Goal: Find specific page/section: Find specific page/section

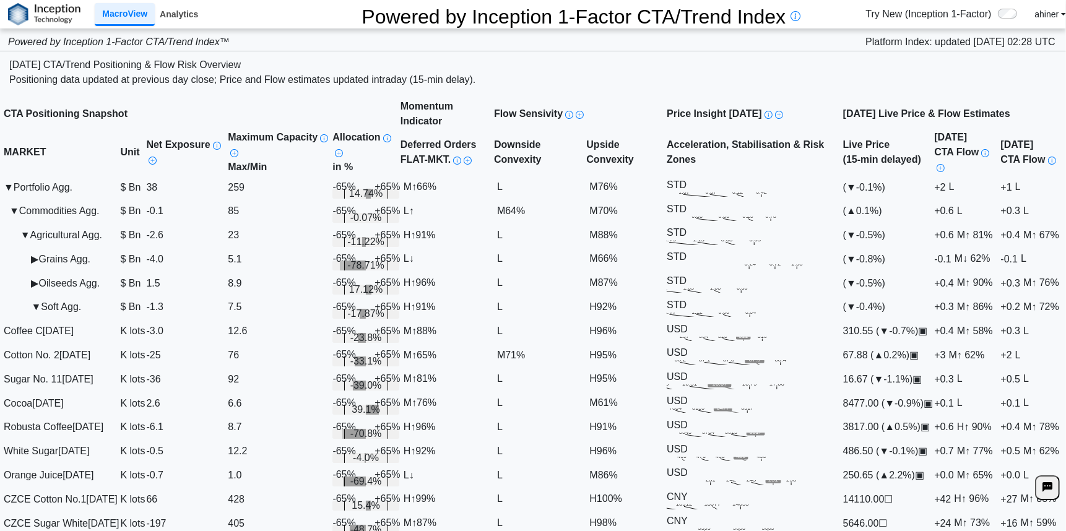
click at [171, 12] on link "Analytics" at bounding box center [179, 14] width 48 height 21
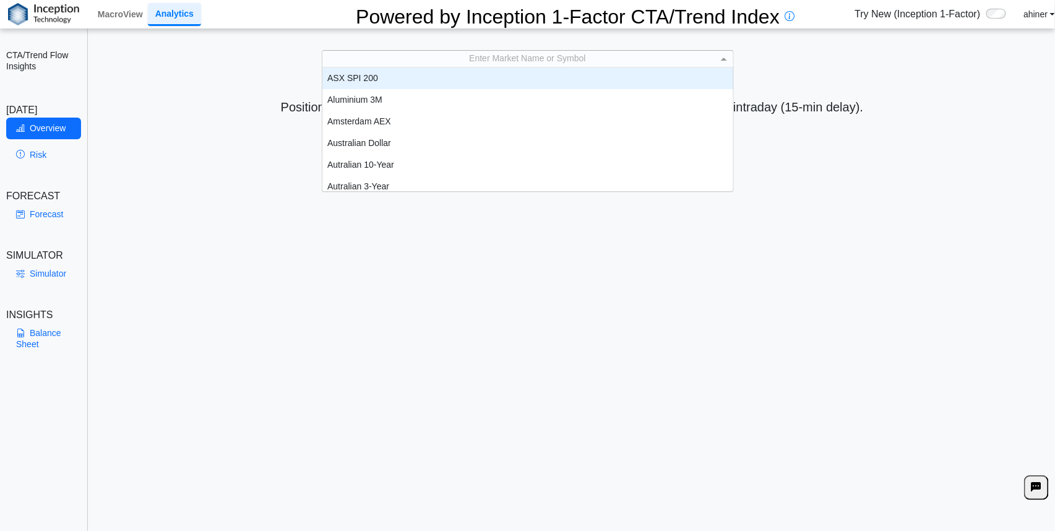
click at [725, 58] on span at bounding box center [724, 59] width 6 height 3
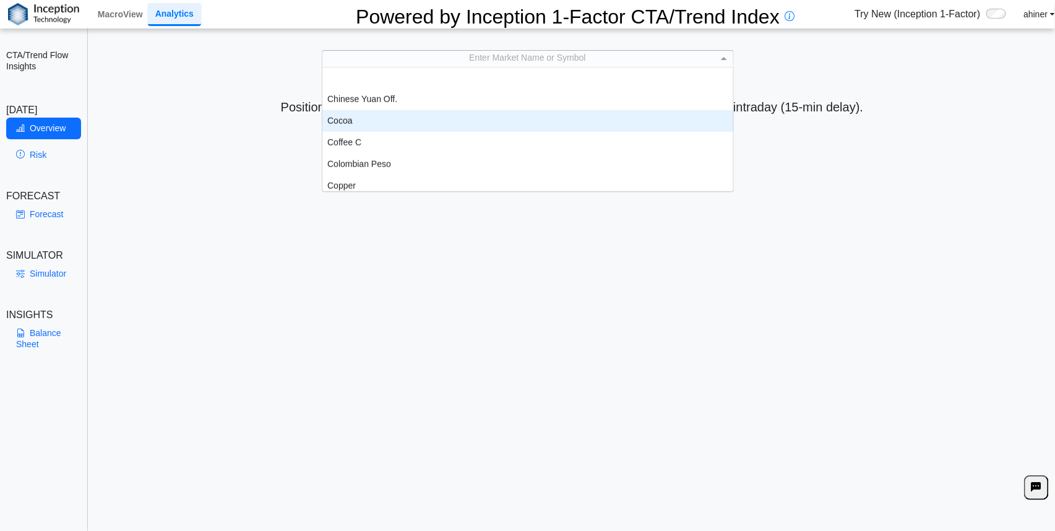
scroll to position [481, 0]
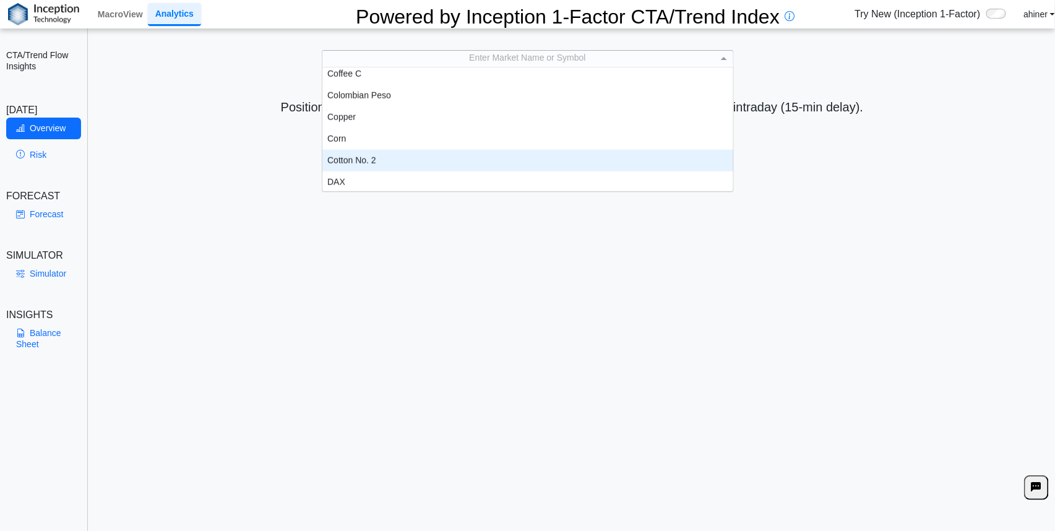
click at [543, 150] on div "Cotton No. 2" at bounding box center [527, 161] width 411 height 22
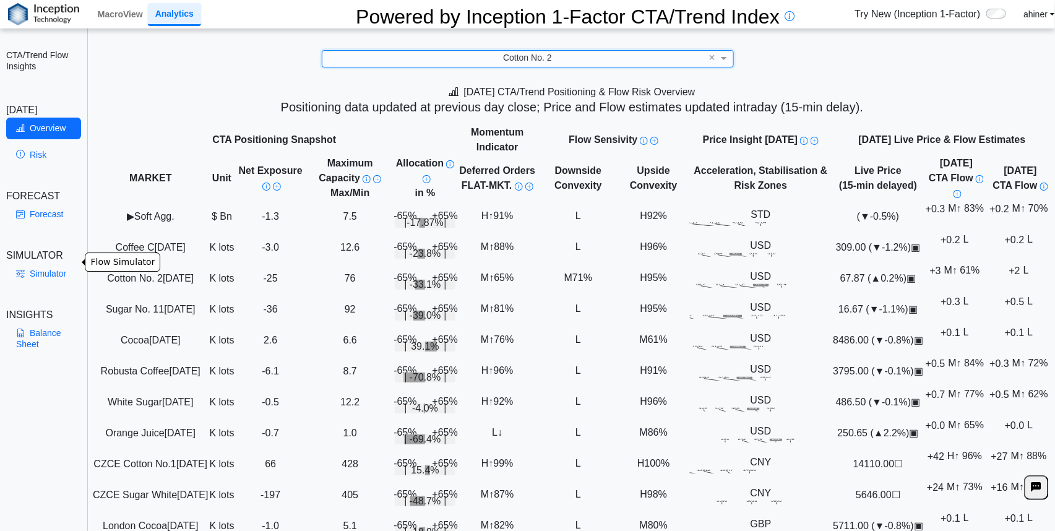
click at [45, 264] on link "Simulator" at bounding box center [43, 273] width 75 height 21
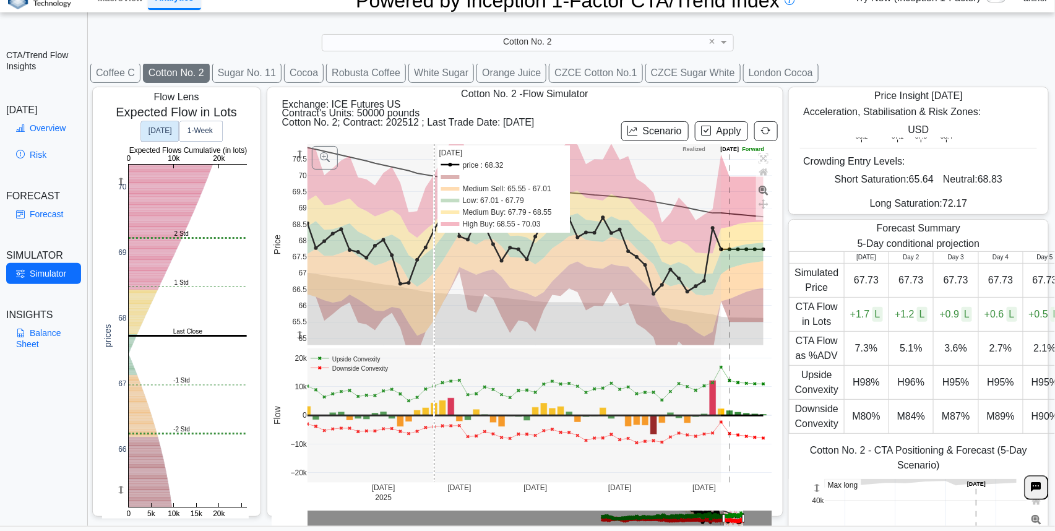
scroll to position [20, 0]
